Goal: Feedback & Contribution: Submit feedback/report problem

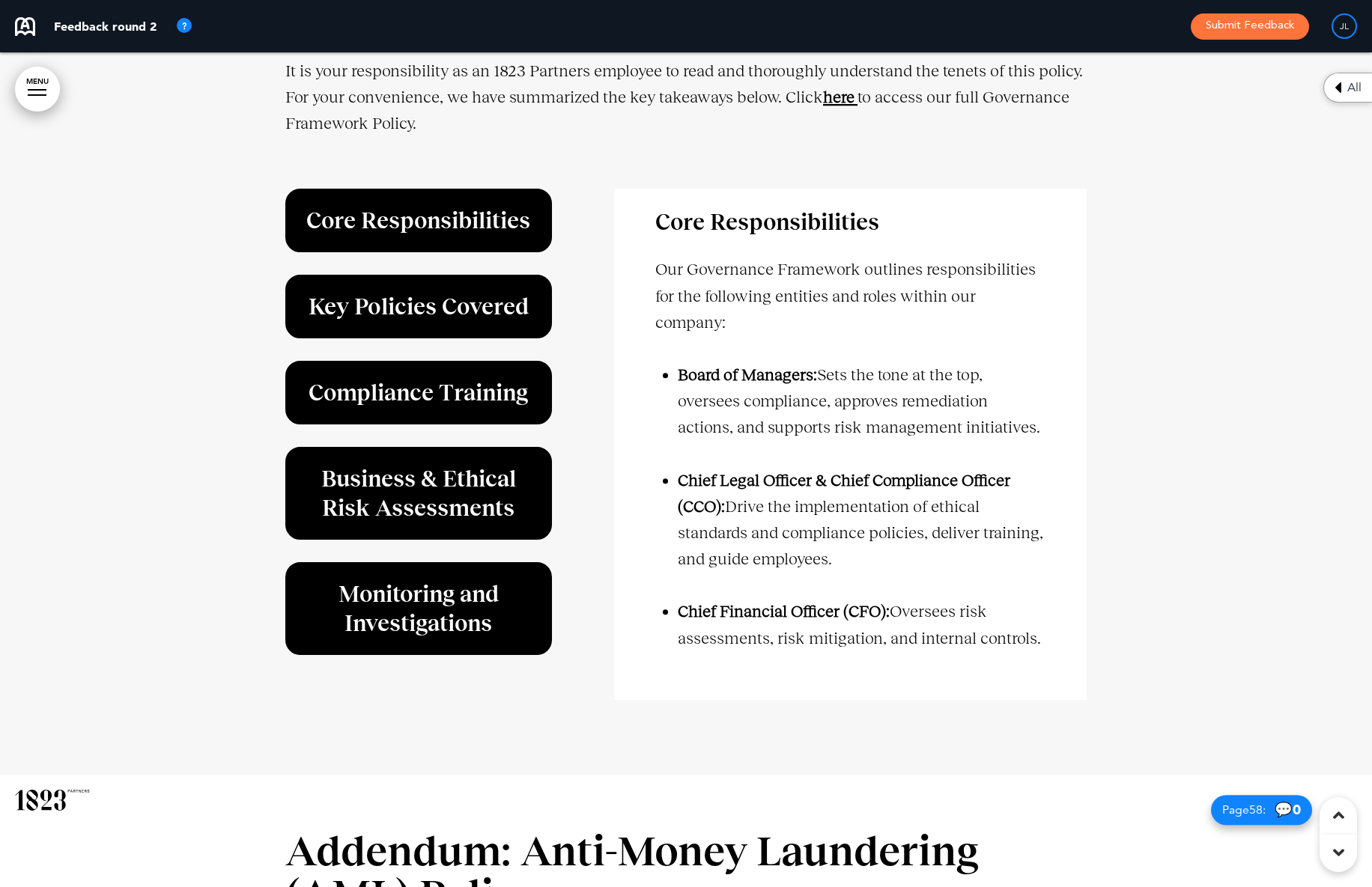
scroll to position [47464, 0]
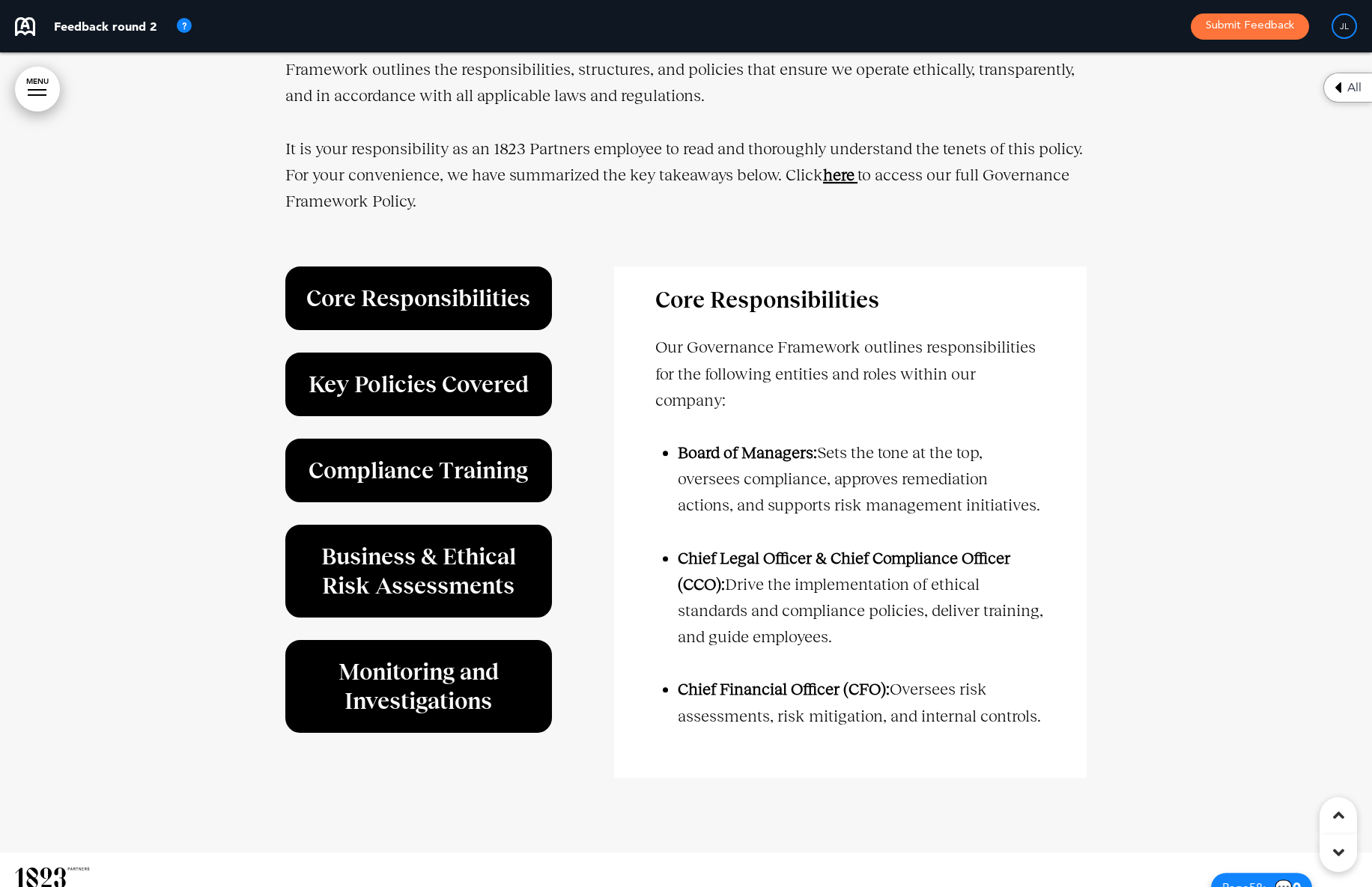
click at [833, 177] on strong "here" at bounding box center [839, 175] width 32 height 19
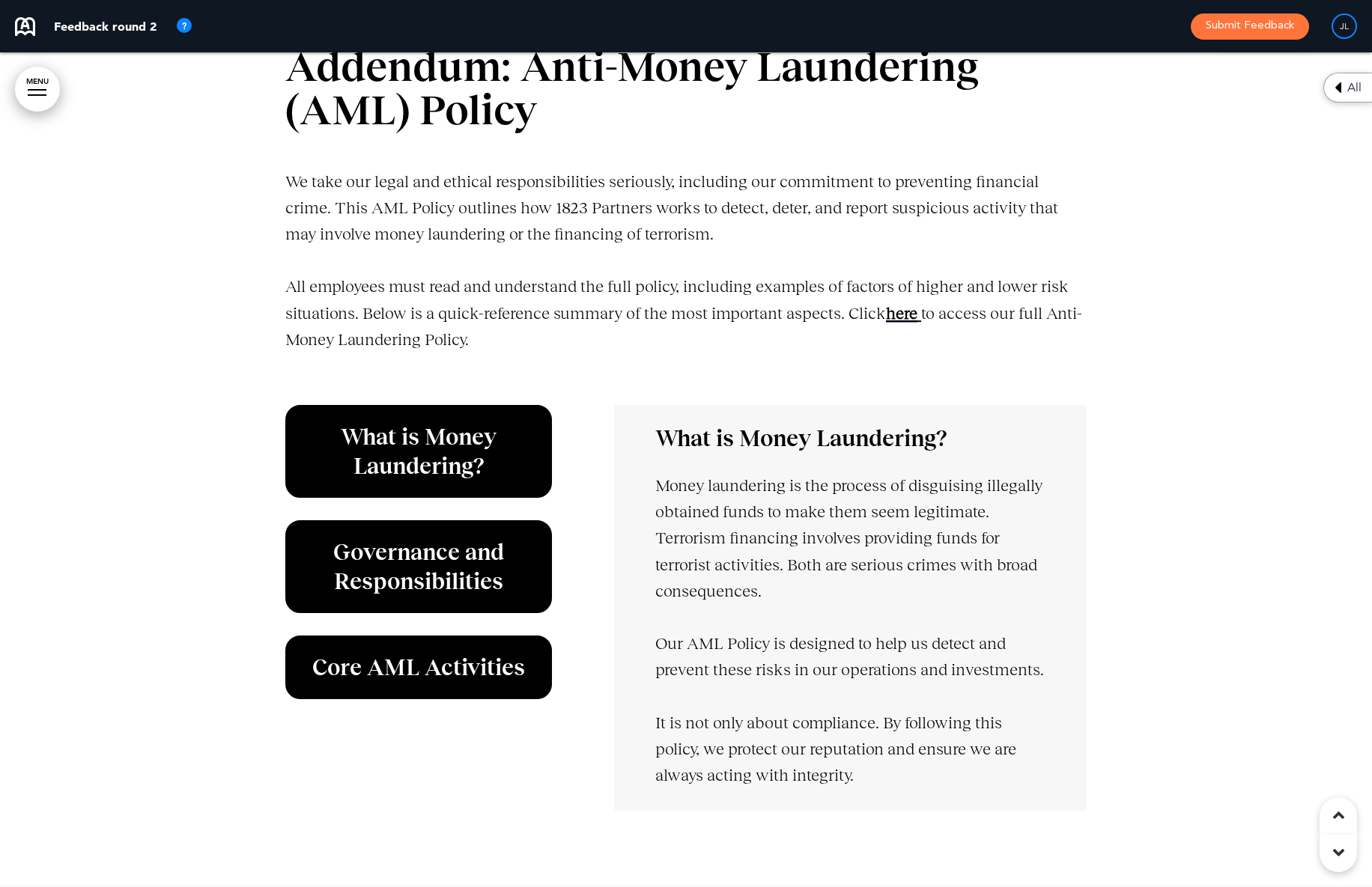
scroll to position [48336, 0]
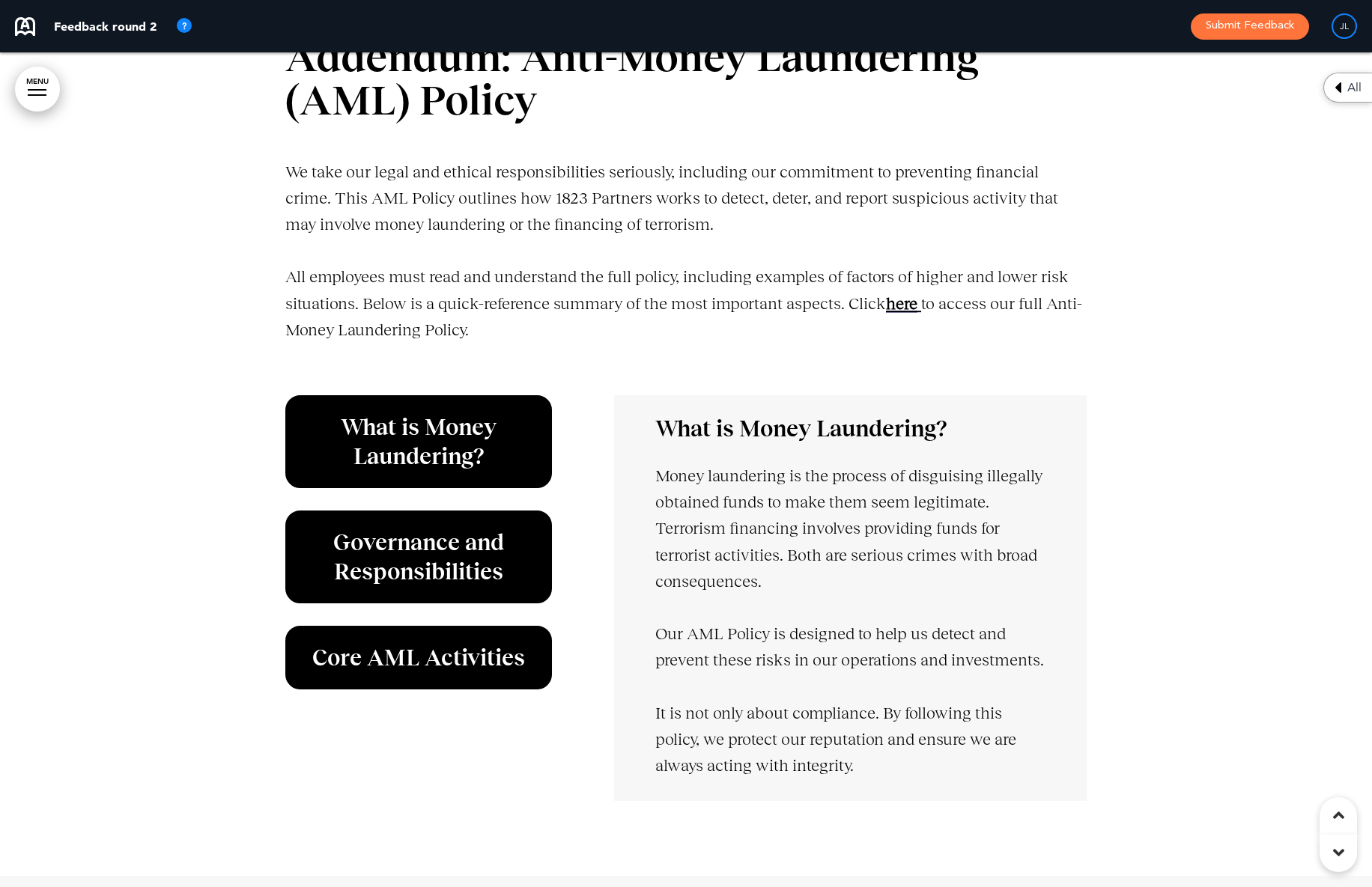
click at [892, 300] on span "here" at bounding box center [901, 303] width 32 height 19
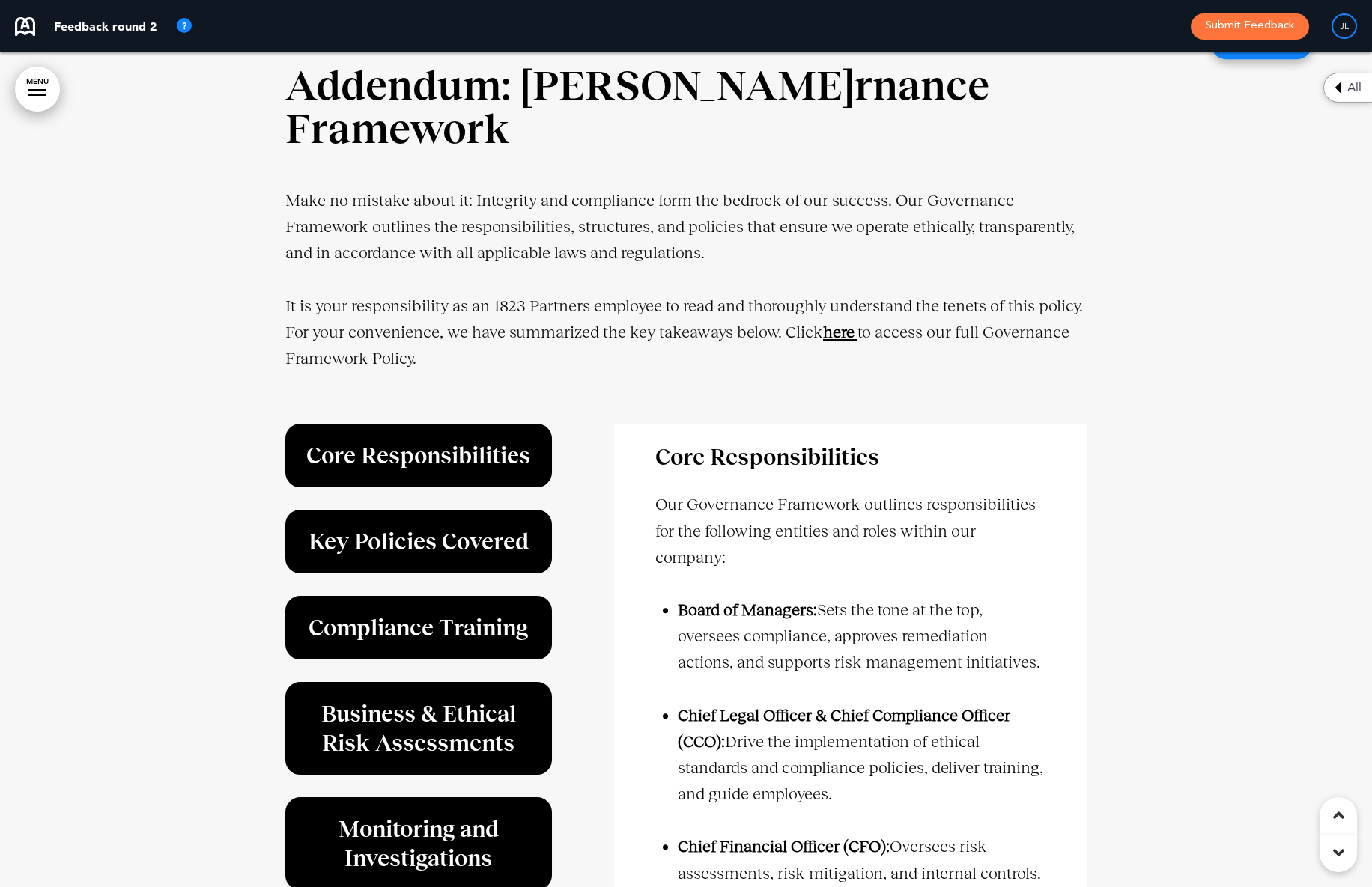
scroll to position [47273, 0]
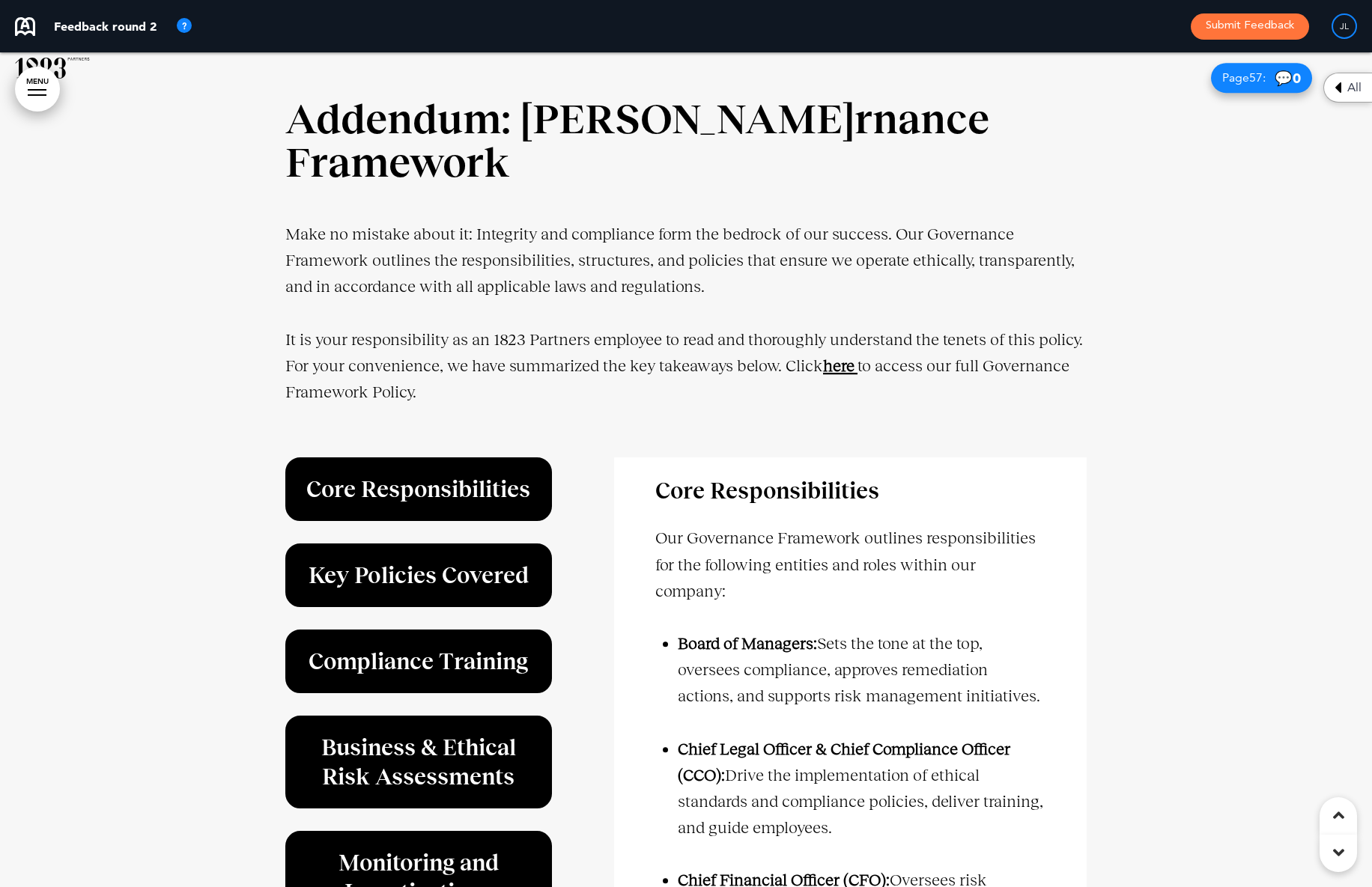
click at [875, 358] on p "It is your responsibility as an 1823 Partners employee to read and thoroughly u…" at bounding box center [686, 379] width 801 height 106
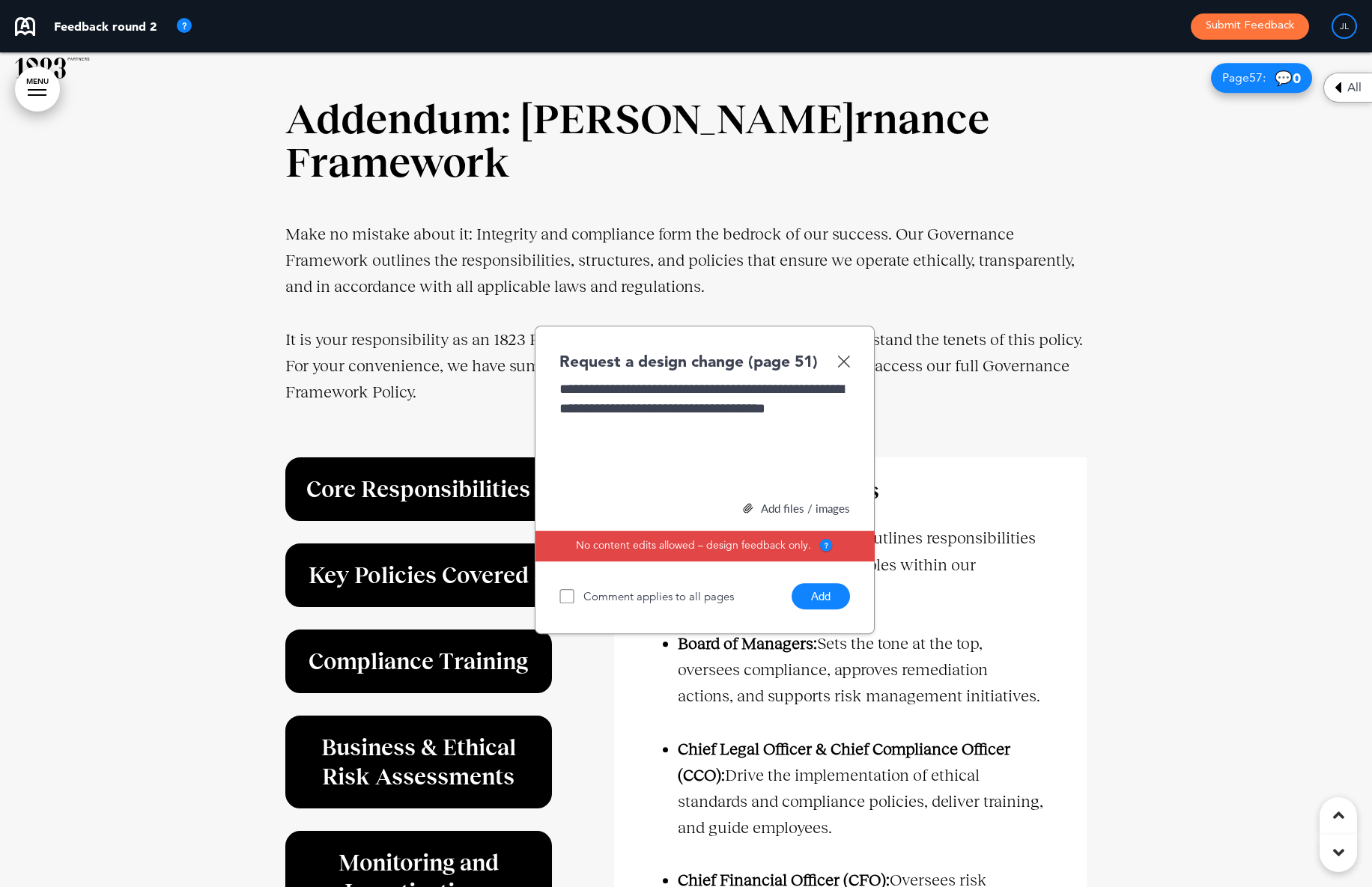
click at [826, 609] on button "Add" at bounding box center [820, 596] width 59 height 26
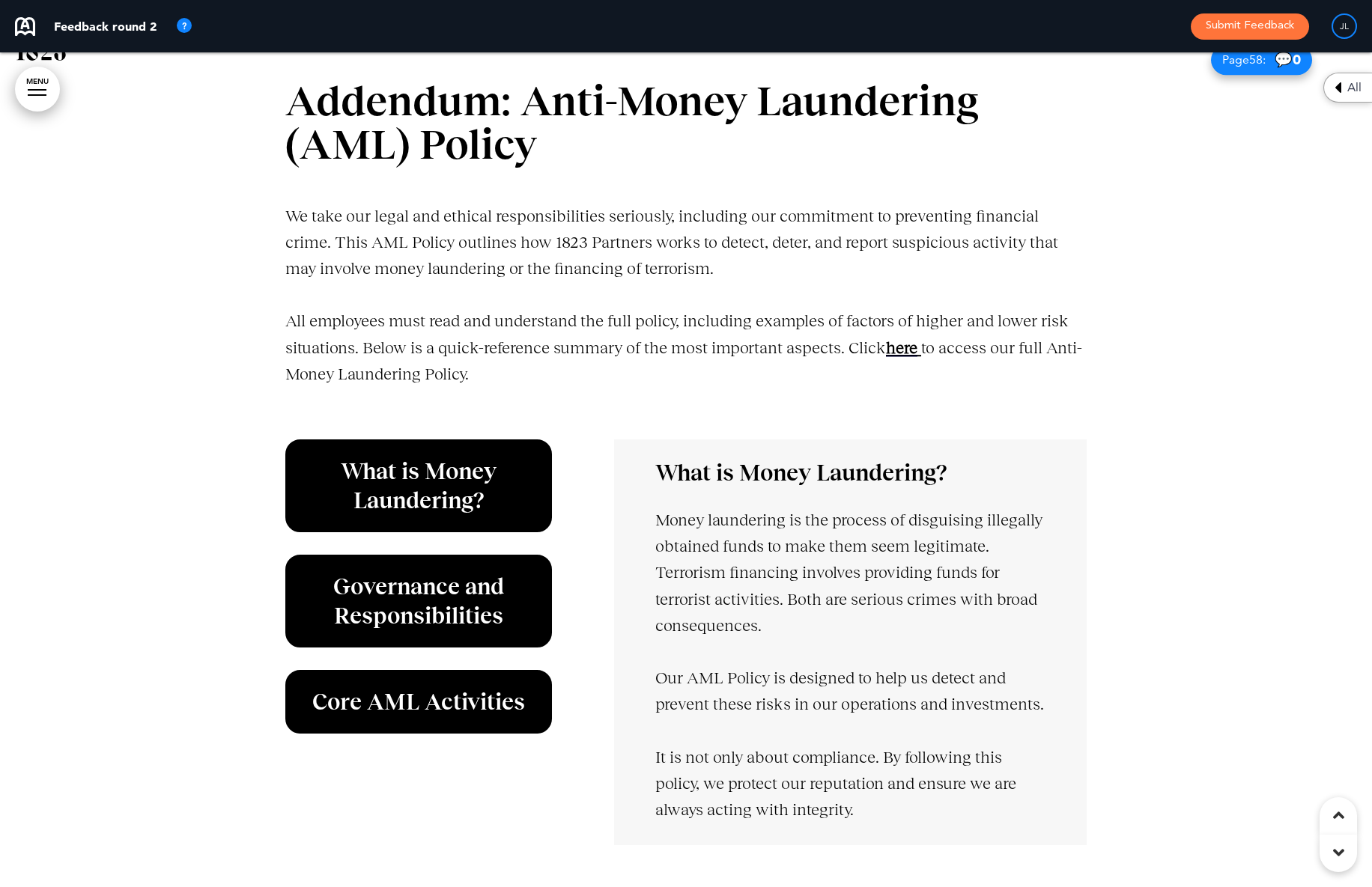
scroll to position [48300, 0]
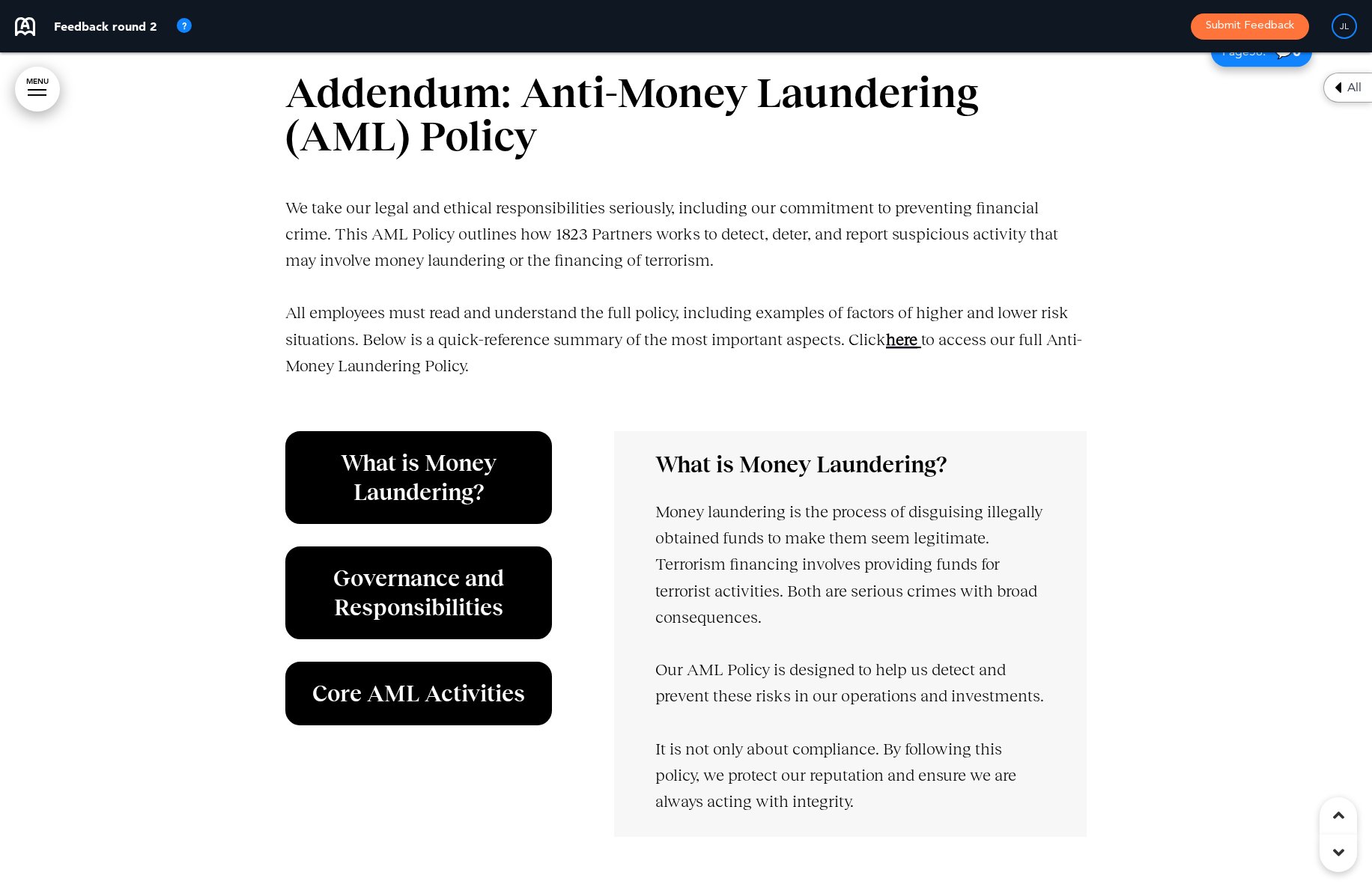
click at [933, 333] on p "All employees must read and understand the full policy, including examples of f…" at bounding box center [686, 352] width 801 height 106
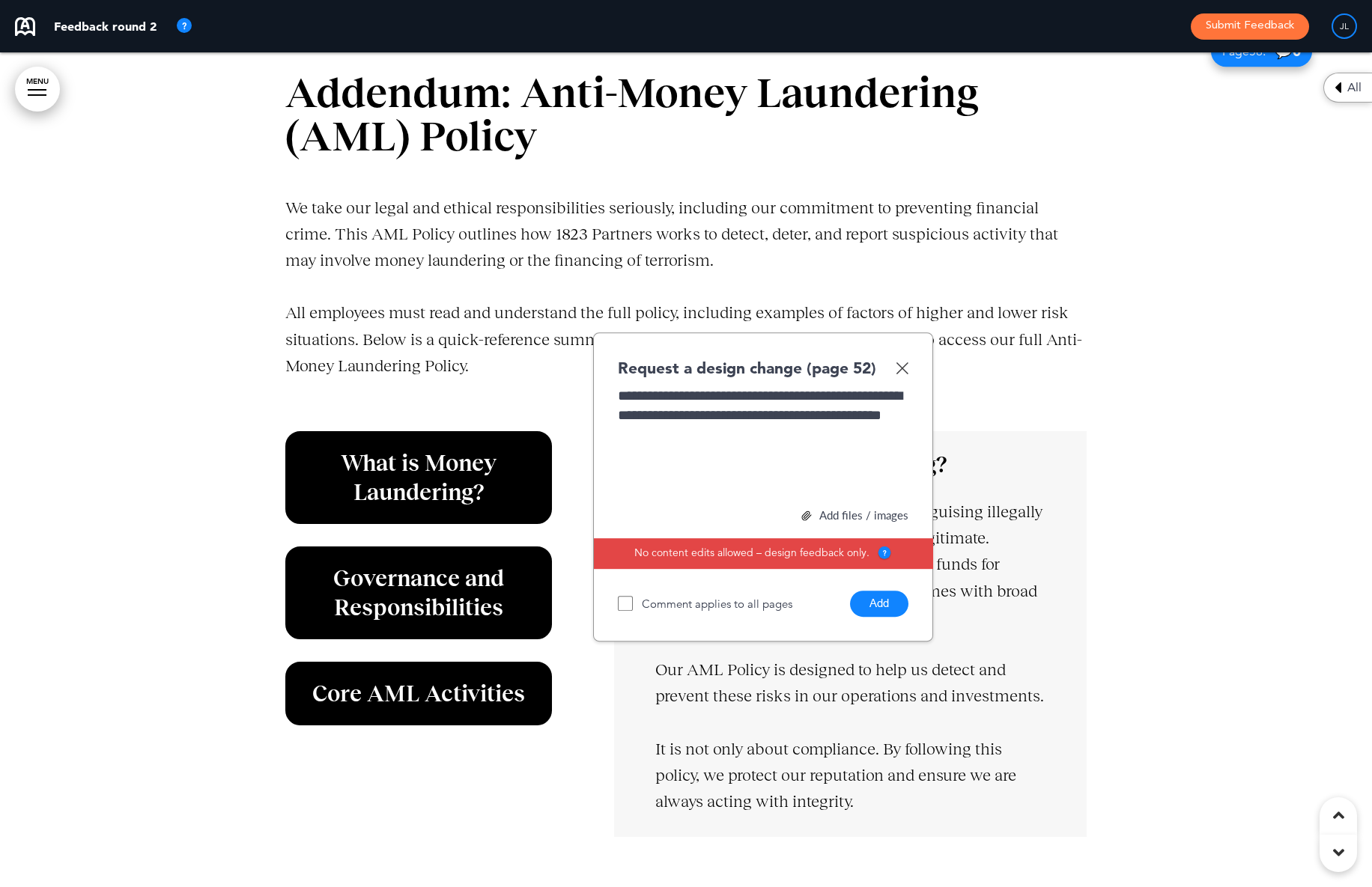
click at [868, 605] on button "Add" at bounding box center [879, 604] width 59 height 26
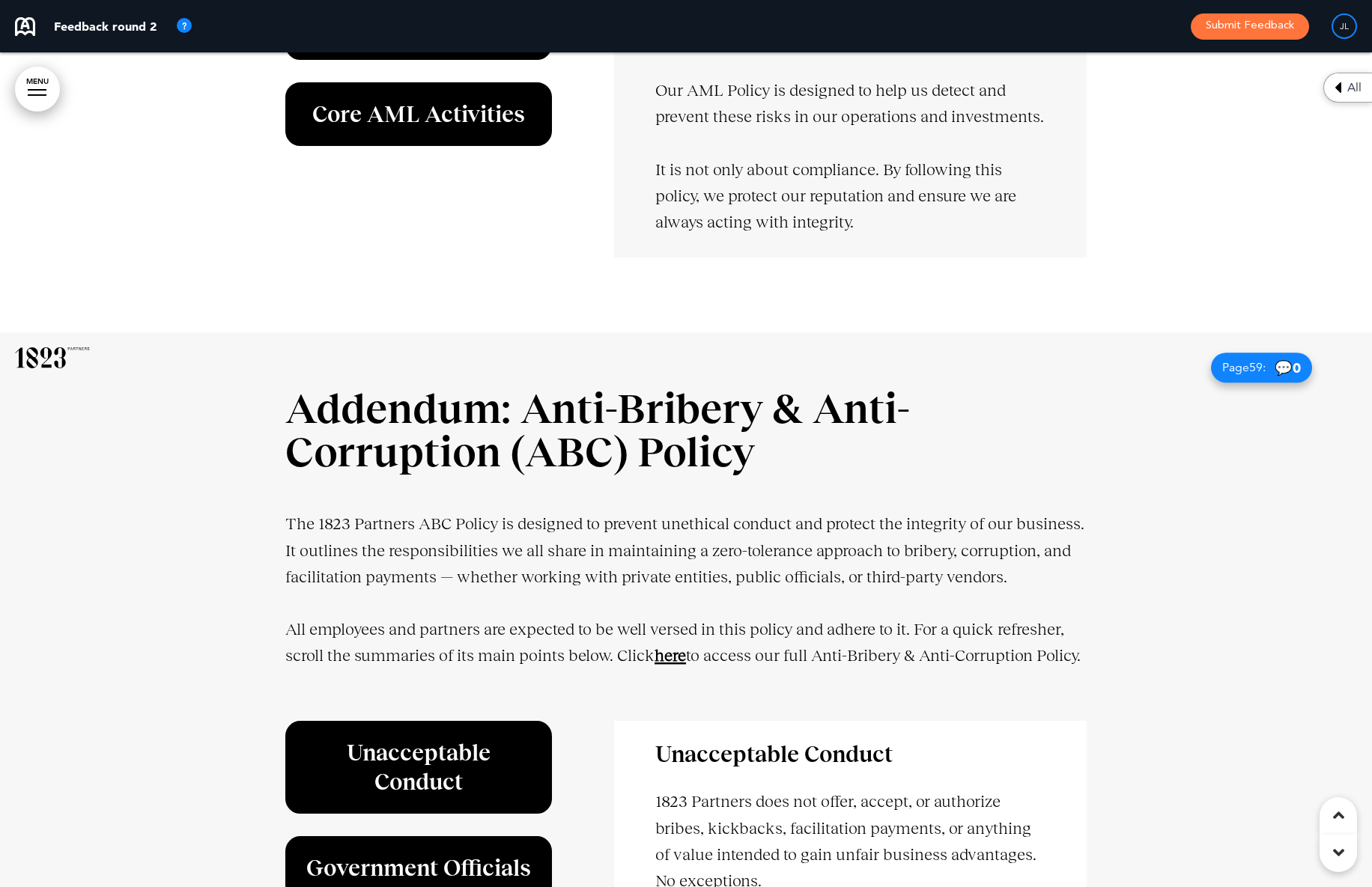
scroll to position [49114, 0]
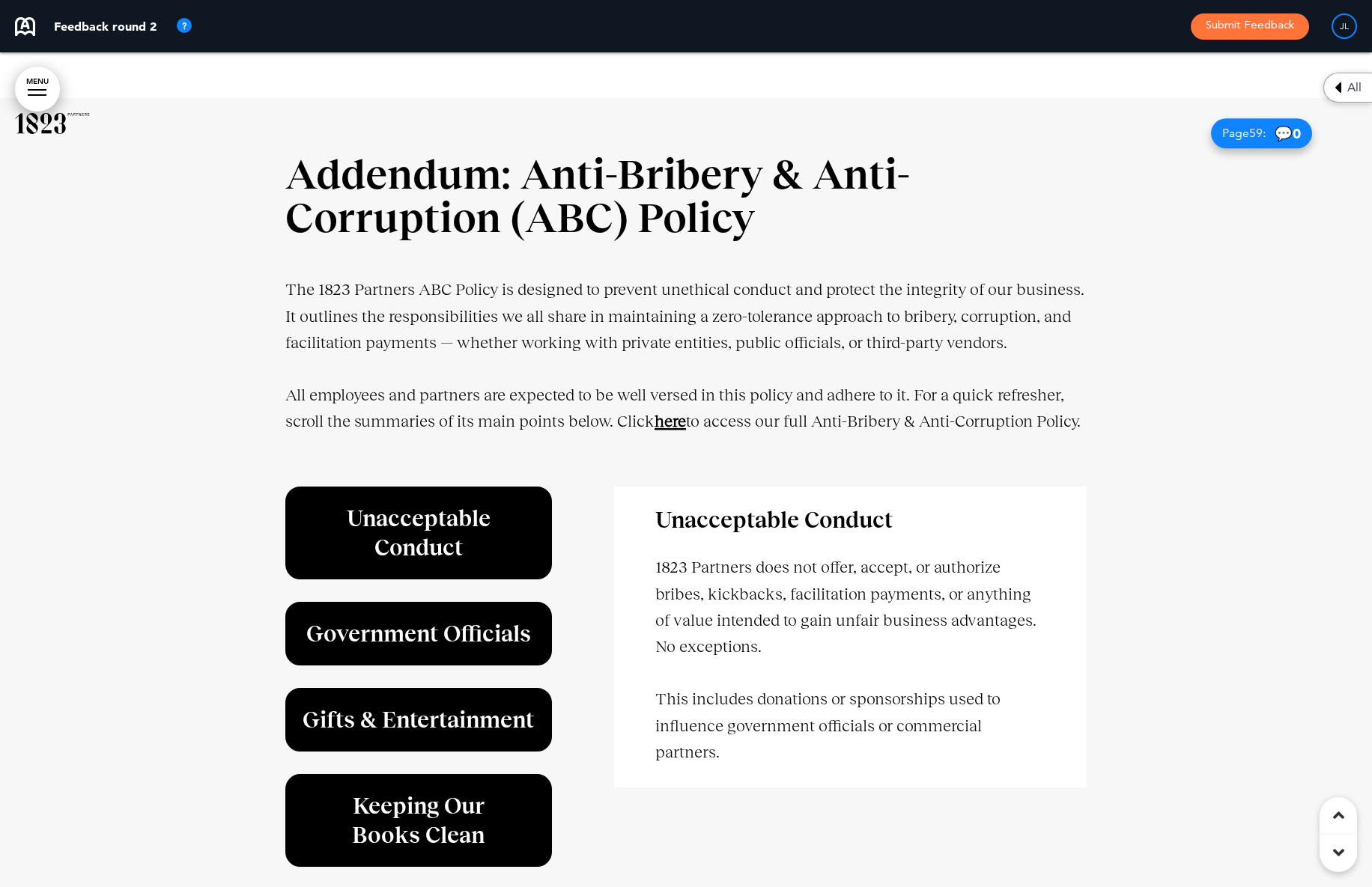
click at [665, 412] on strong "here" at bounding box center [670, 421] width 32 height 19
click at [709, 429] on p "All employees and partners are expected to be well versed in this policy and ad…" at bounding box center [686, 422] width 801 height 80
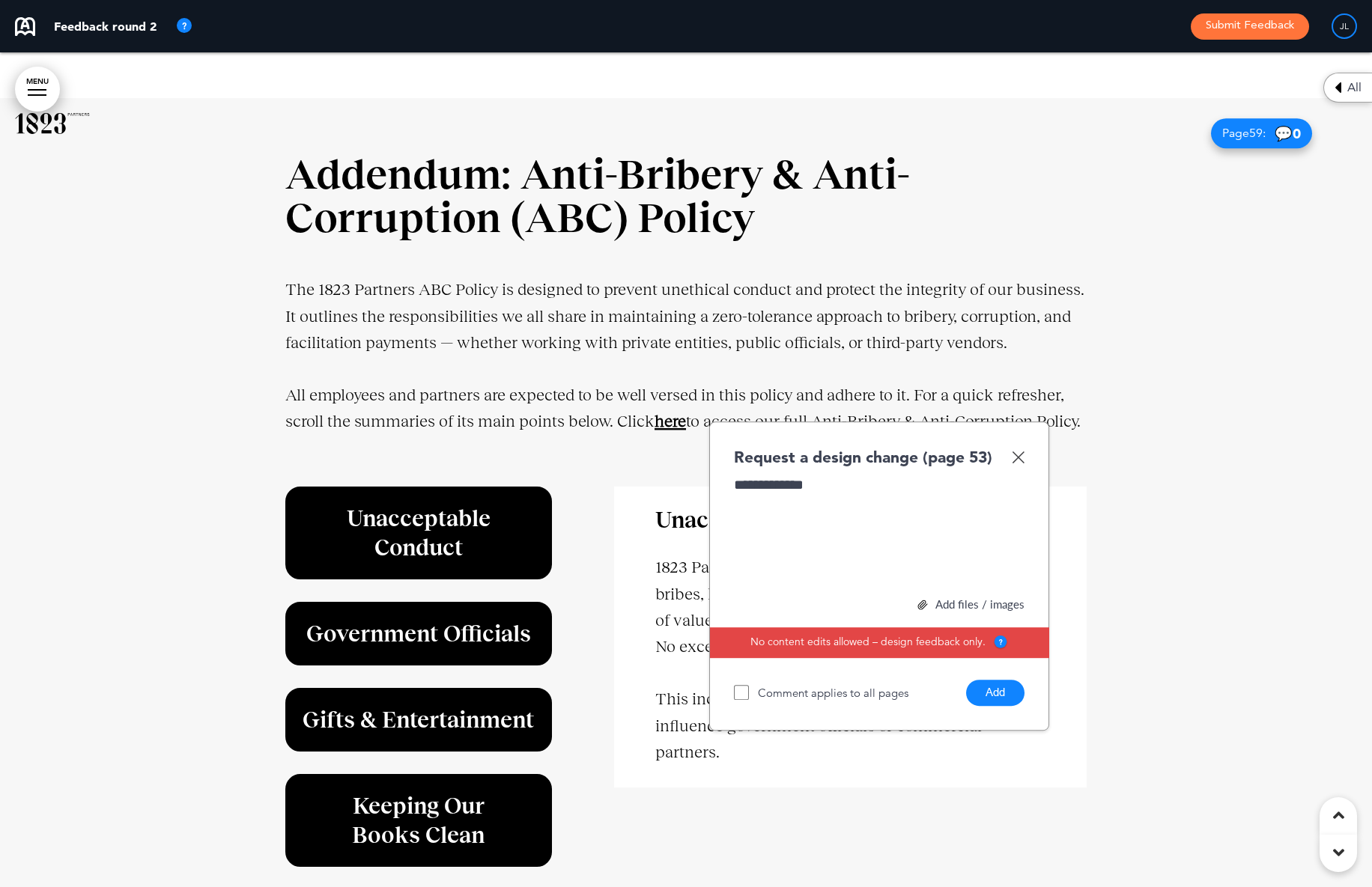
click at [1011, 706] on button "Add" at bounding box center [995, 692] width 59 height 26
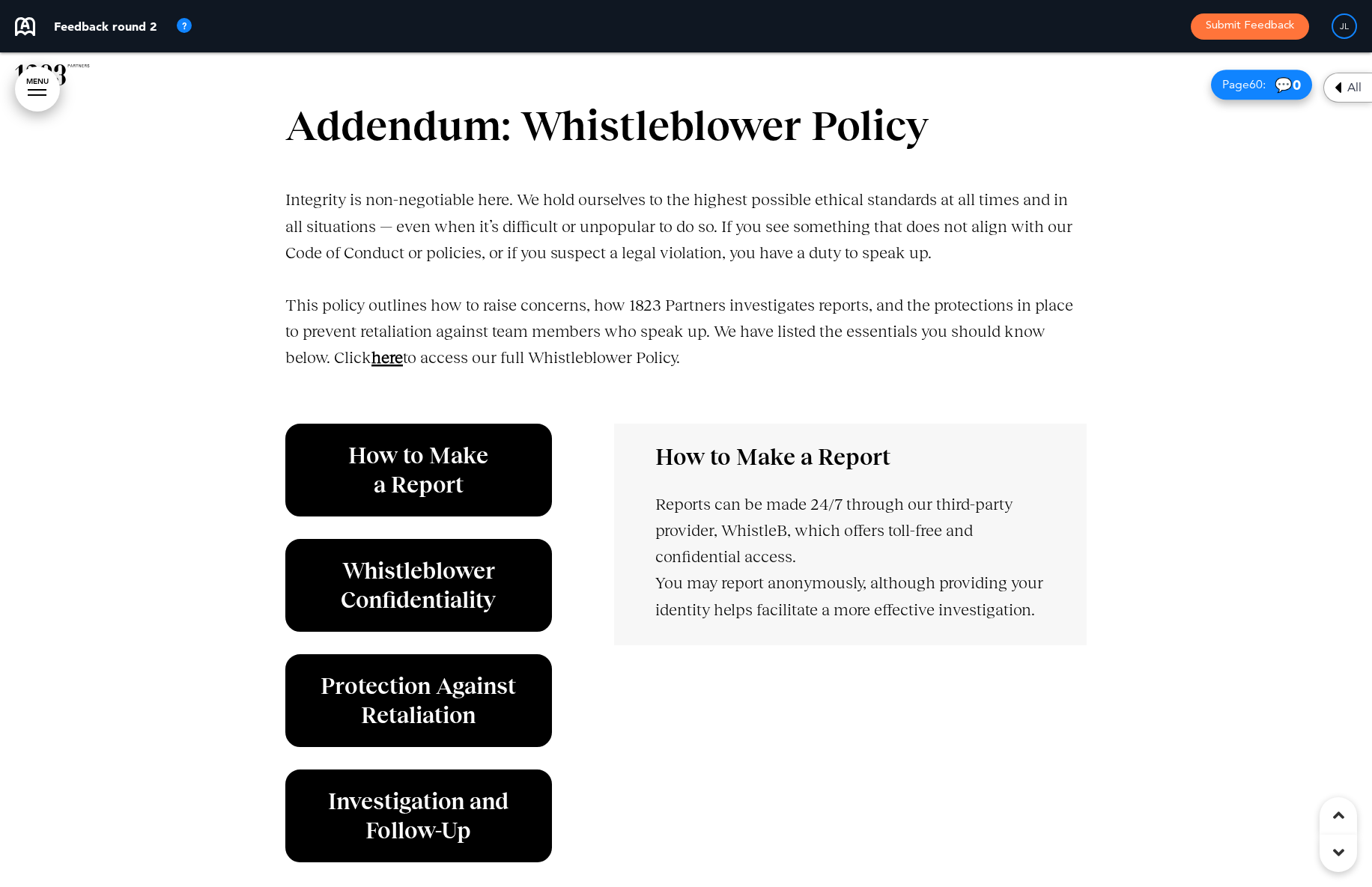
scroll to position [50209, 0]
click at [381, 367] on strong "here" at bounding box center [387, 358] width 32 height 19
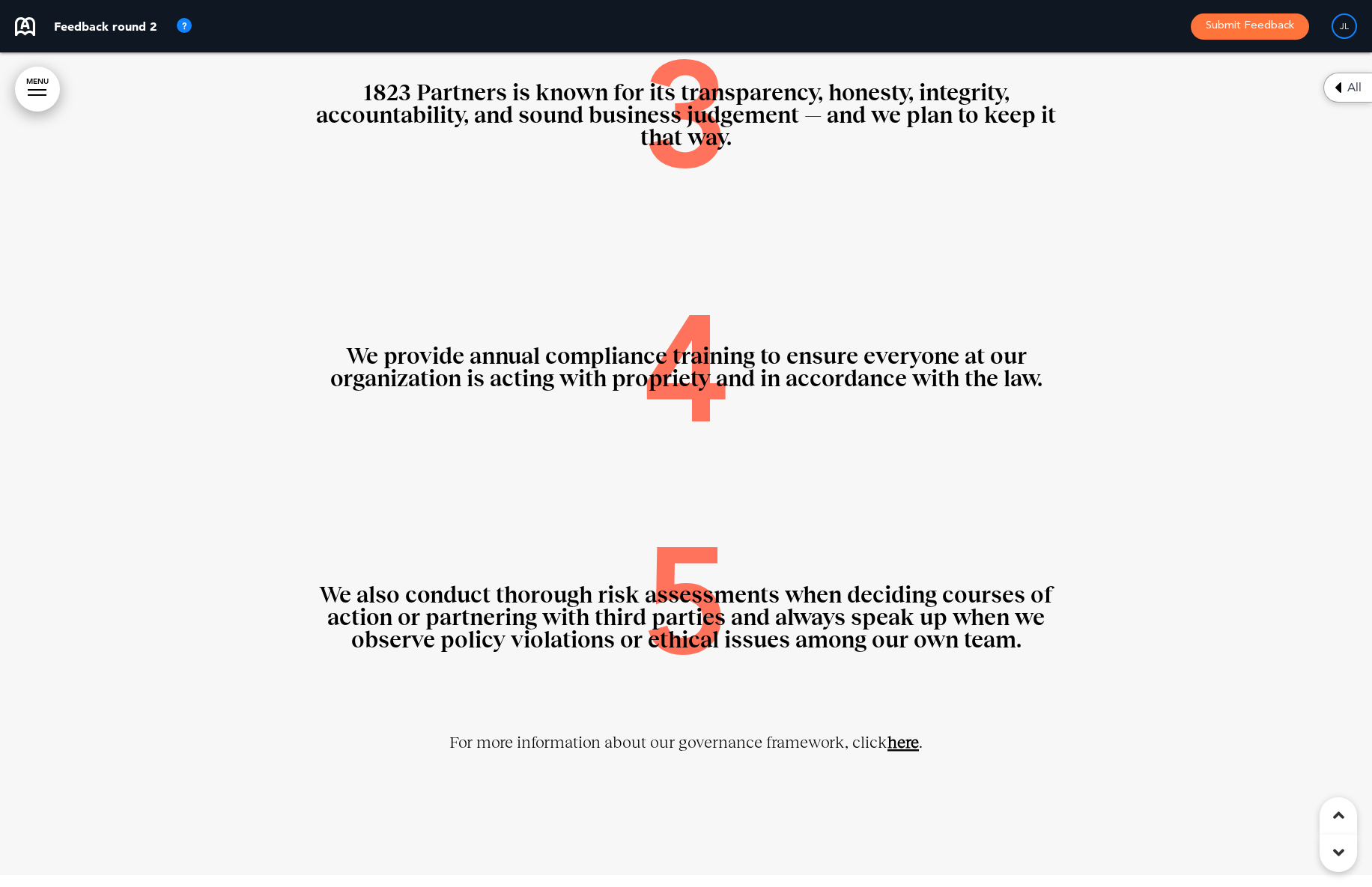
scroll to position [12523, 0]
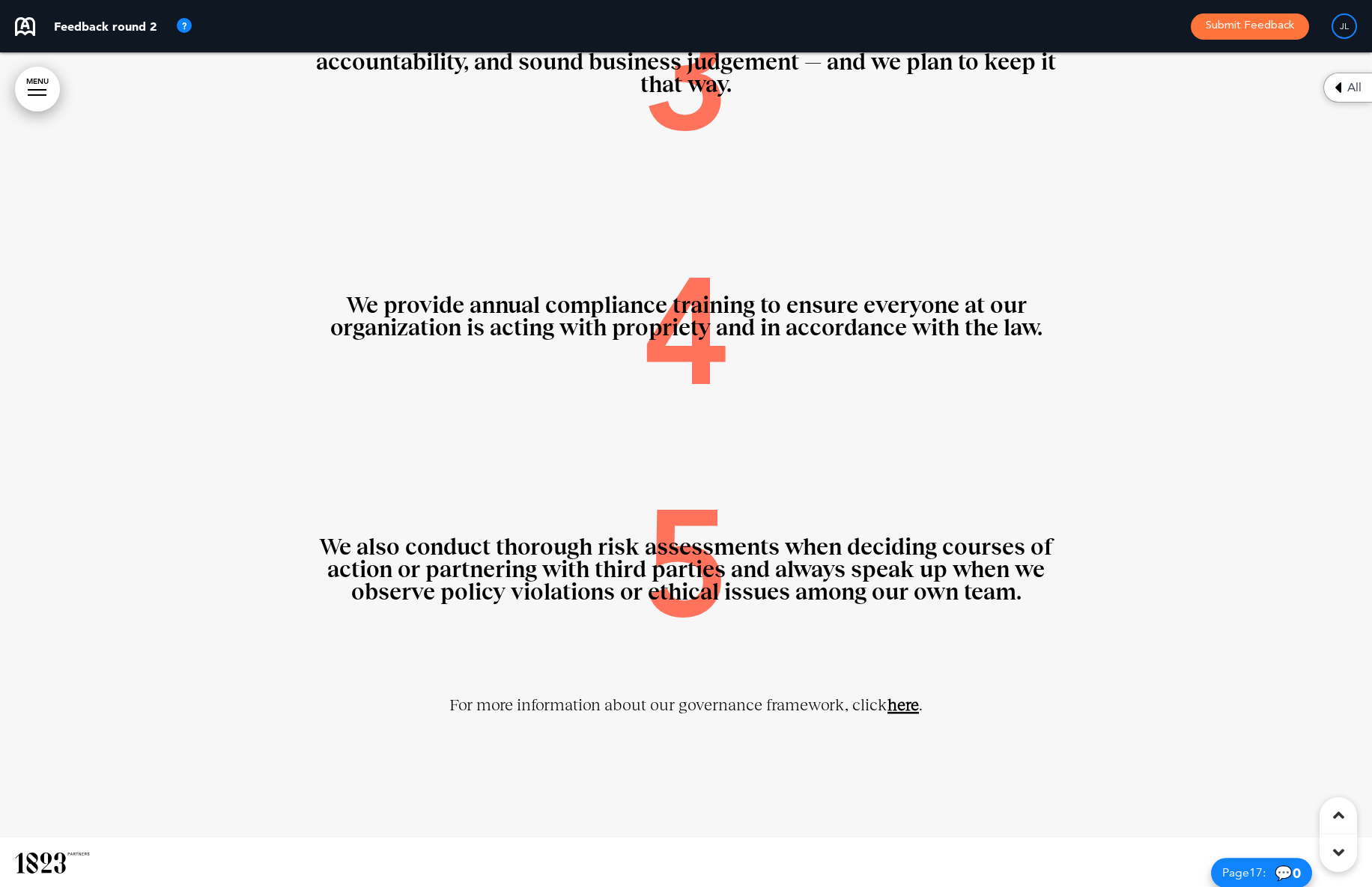
click at [898, 699] on link "here" at bounding box center [903, 704] width 32 height 19
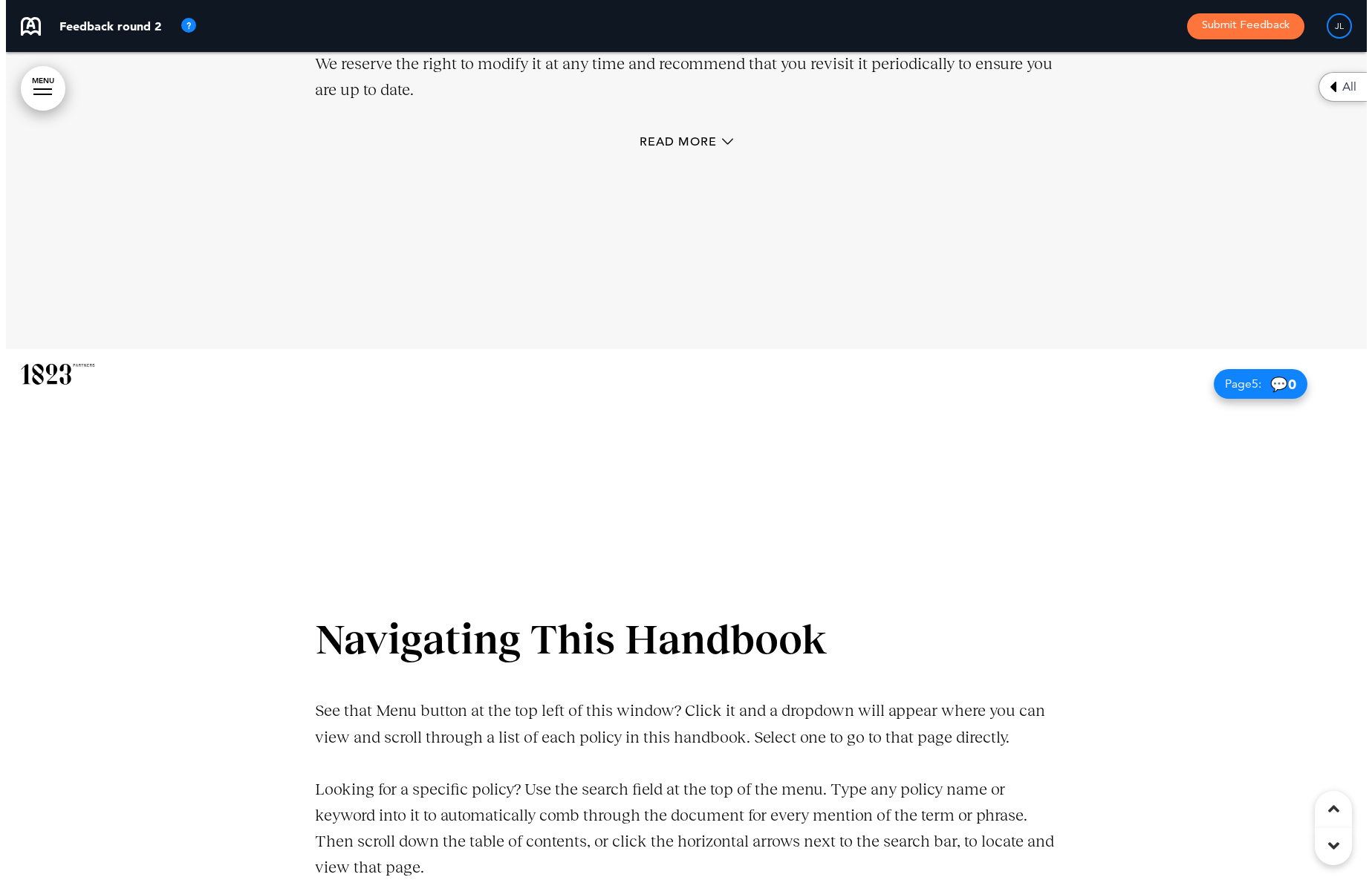
scroll to position [0, 0]
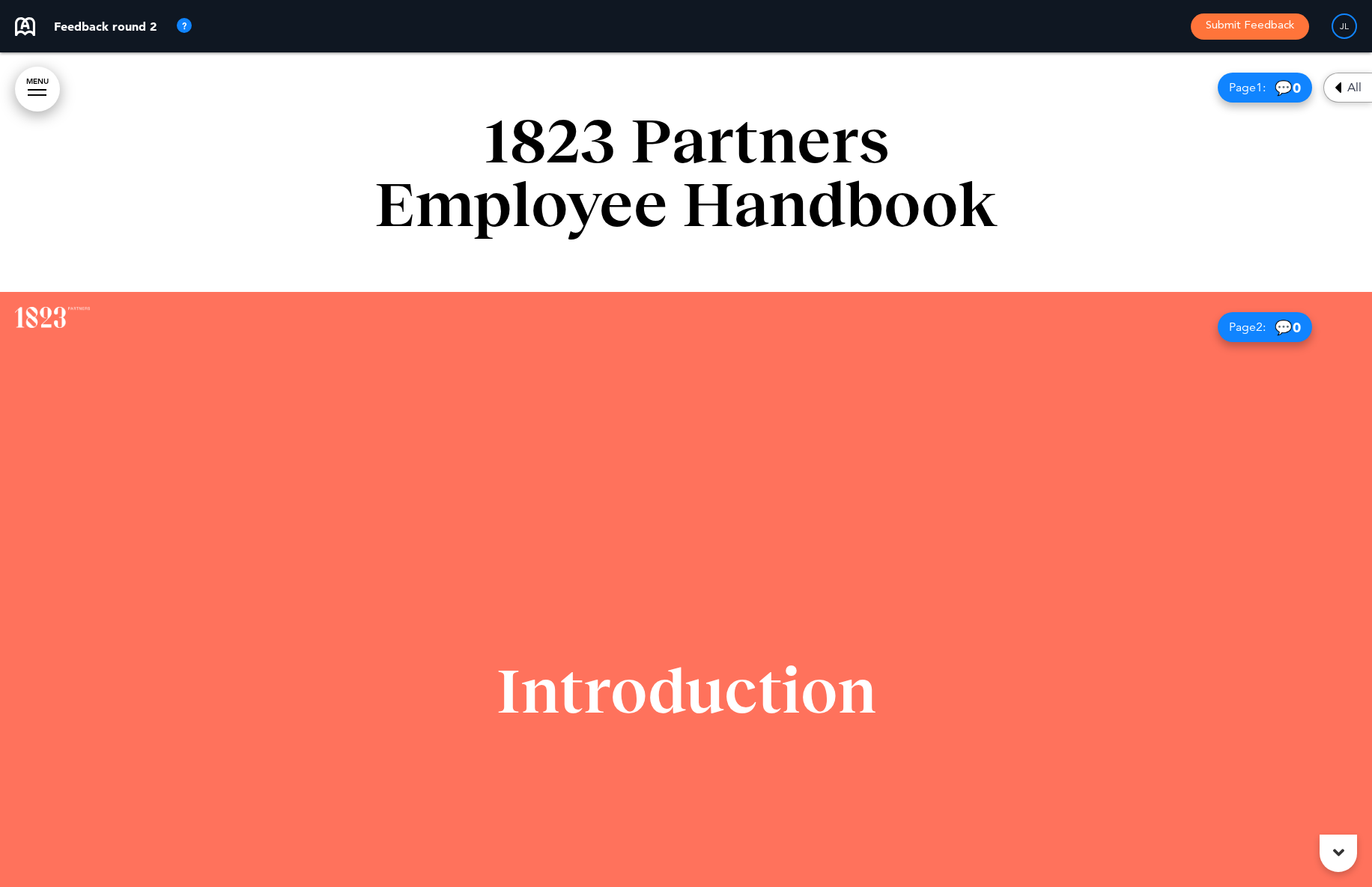
click at [74, 88] on div at bounding box center [686, 172] width 1372 height 240
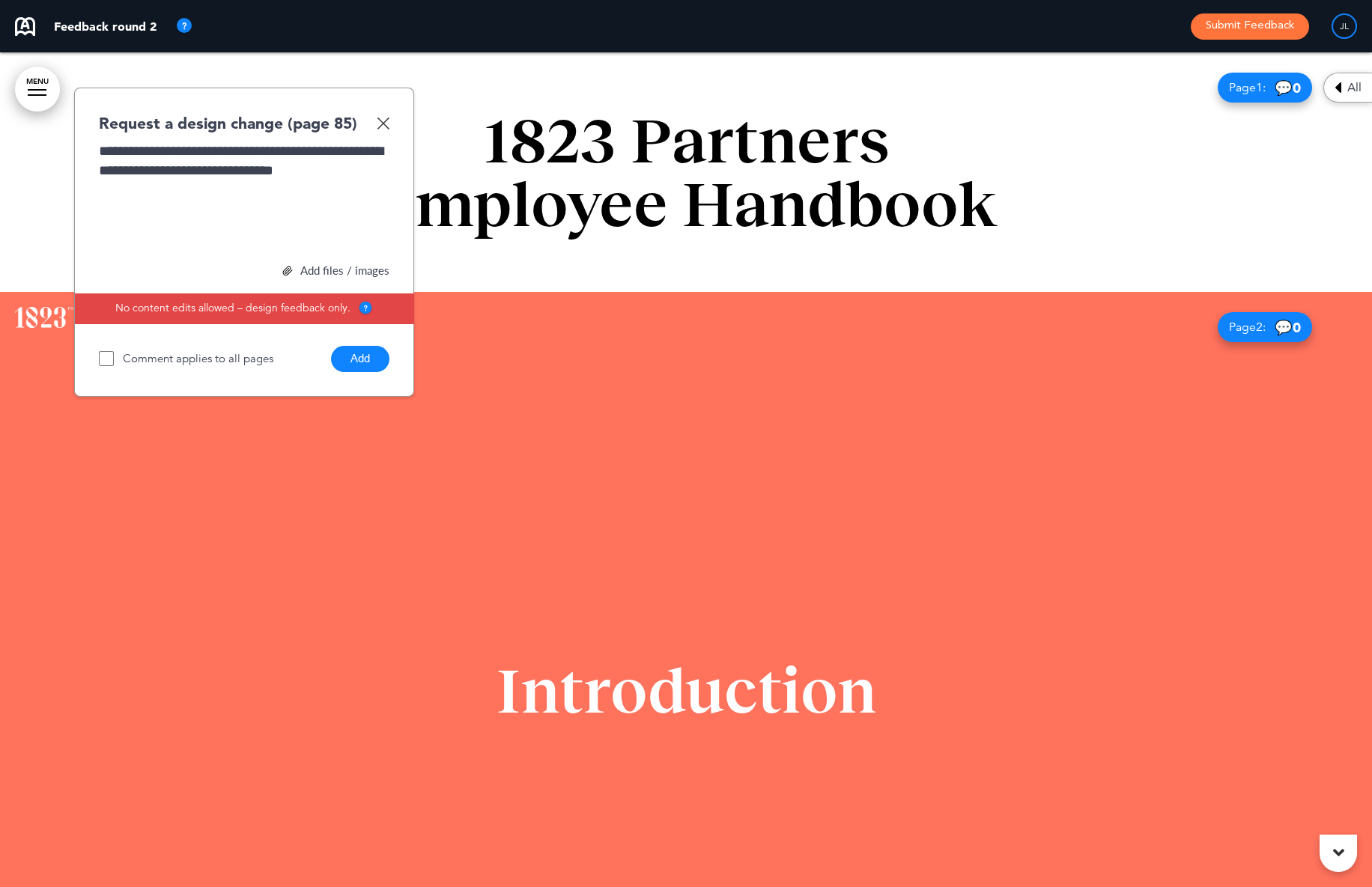
click at [309, 152] on div "**********" at bounding box center [244, 197] width 291 height 112
click at [357, 360] on button "Add" at bounding box center [360, 358] width 59 height 26
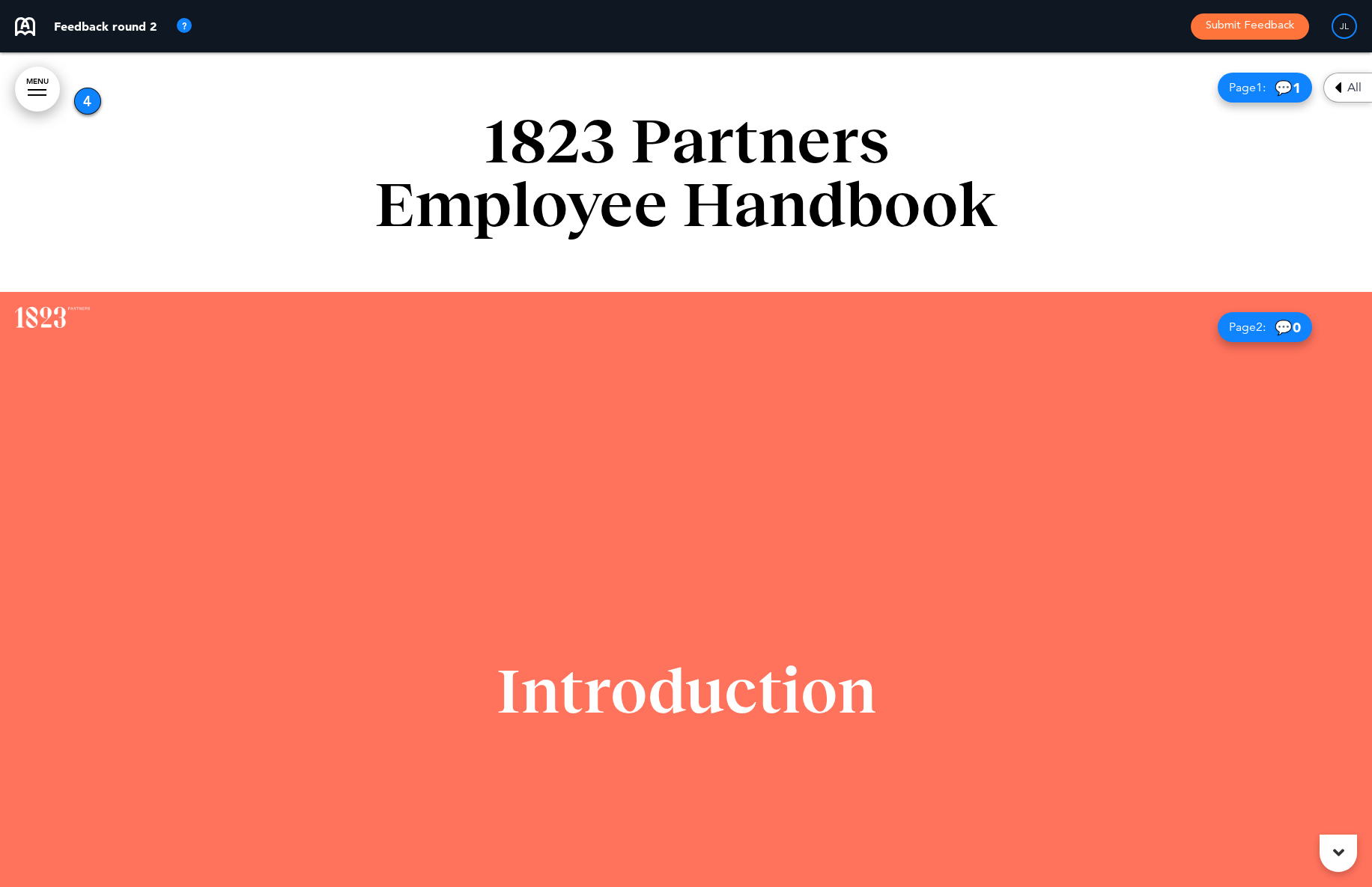
click at [1219, 33] on button "Submit Feedback" at bounding box center [1250, 26] width 119 height 26
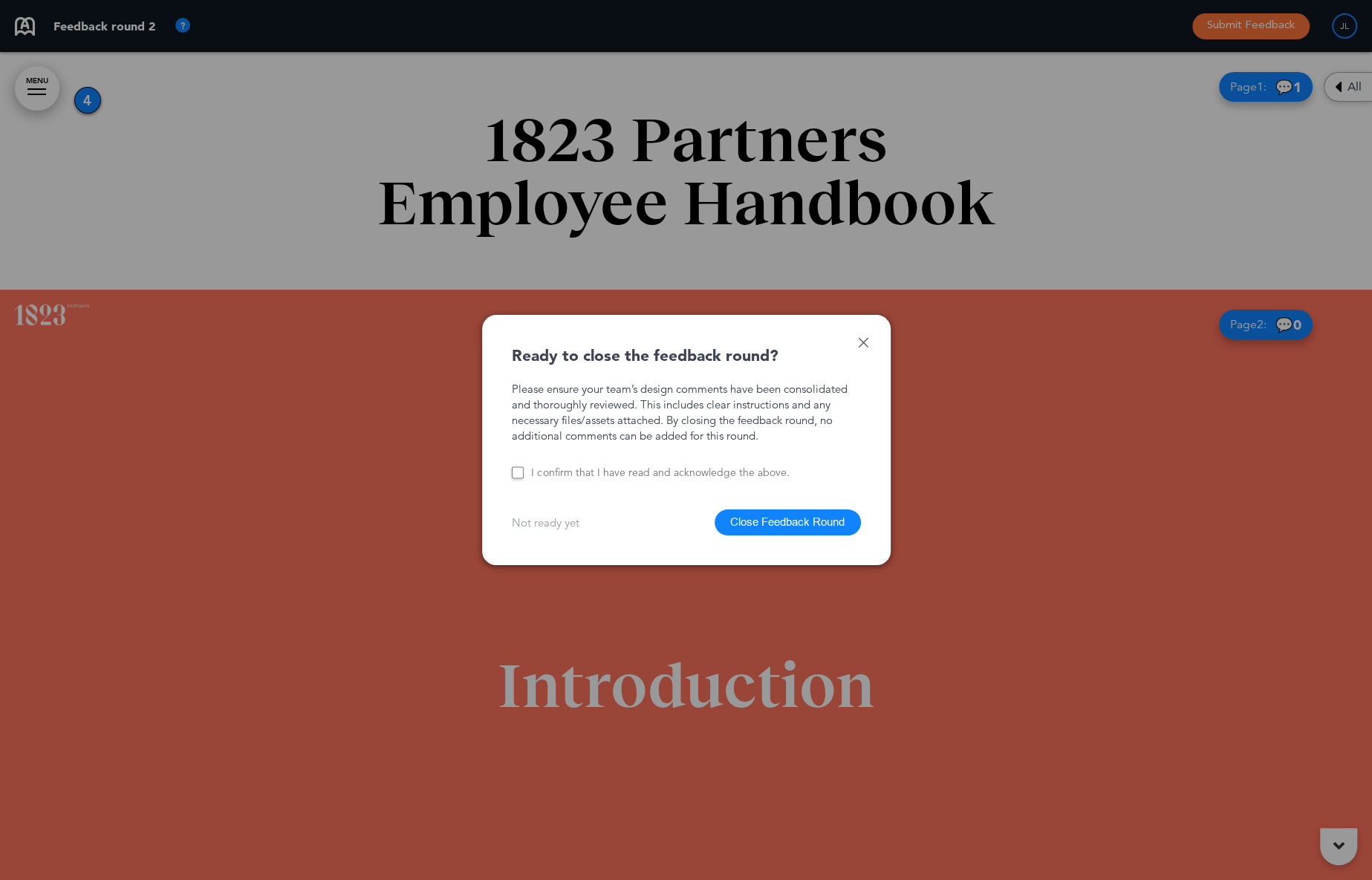
click at [738, 520] on button "Close Feedback Round" at bounding box center [787, 522] width 146 height 26
